Goal: Navigation & Orientation: Find specific page/section

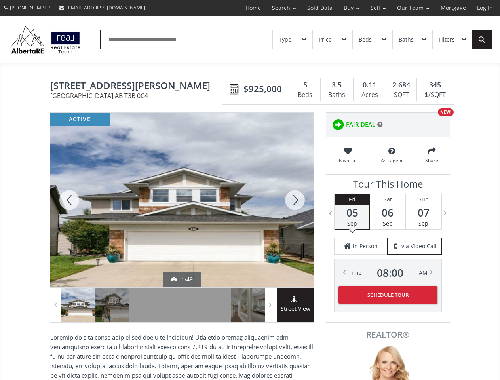
click at [278, 8] on link "Search" at bounding box center [284, 8] width 35 height 16
click at [348, 8] on link "Buy" at bounding box center [351, 8] width 27 height 16
click at [376, 8] on link "Sell" at bounding box center [378, 8] width 27 height 16
click at [413, 8] on link "Our Team" at bounding box center [414, 8] width 44 height 16
click at [485, 8] on link "Log In" at bounding box center [485, 8] width 27 height 16
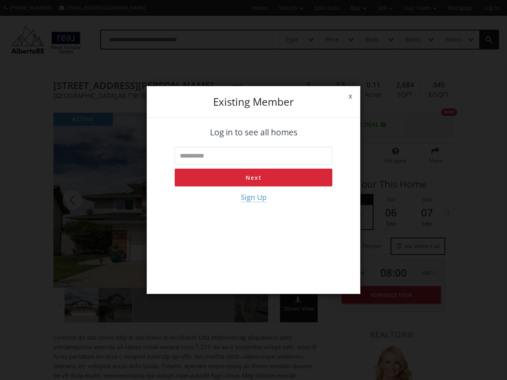
click at [293, 40] on div "x Existing member Log in to see all homes Next Sign Up" at bounding box center [253, 190] width 507 height 380
click at [332, 40] on div "x Existing member Log in to see all homes Next Sign Up" at bounding box center [253, 190] width 507 height 380
click at [372, 40] on div "x Existing member Log in to see all homes Next Sign Up" at bounding box center [253, 190] width 507 height 380
click at [412, 40] on div "x Existing member Log in to see all homes Next Sign Up" at bounding box center [253, 190] width 507 height 380
click at [452, 40] on div "x Existing member Log in to see all homes Next Sign Up" at bounding box center [253, 190] width 507 height 380
